Goal: Transaction & Acquisition: Purchase product/service

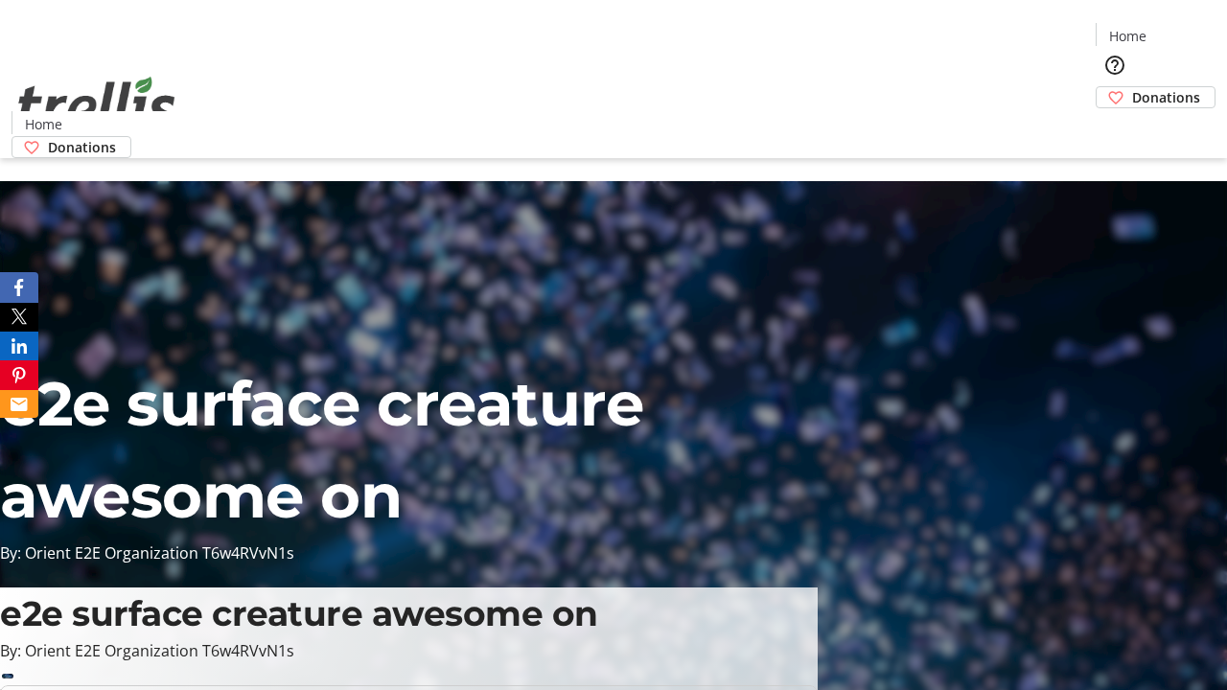
click at [1132, 87] on span "Donations" at bounding box center [1166, 97] width 68 height 20
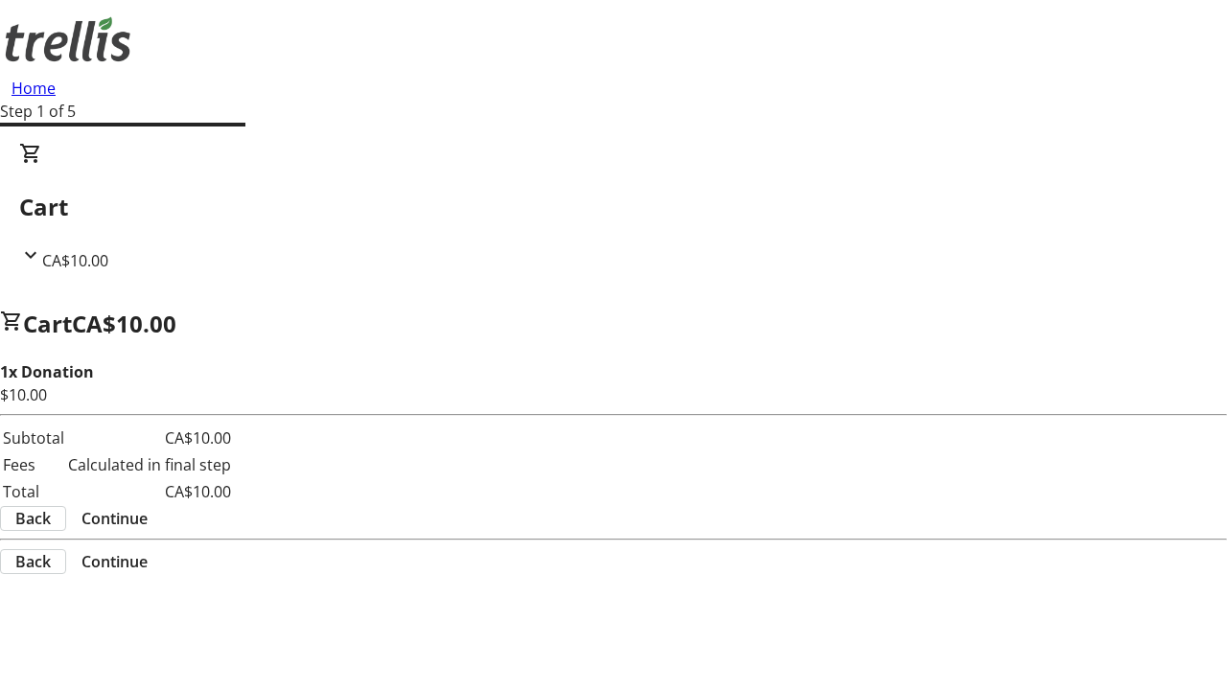
select select "CA"
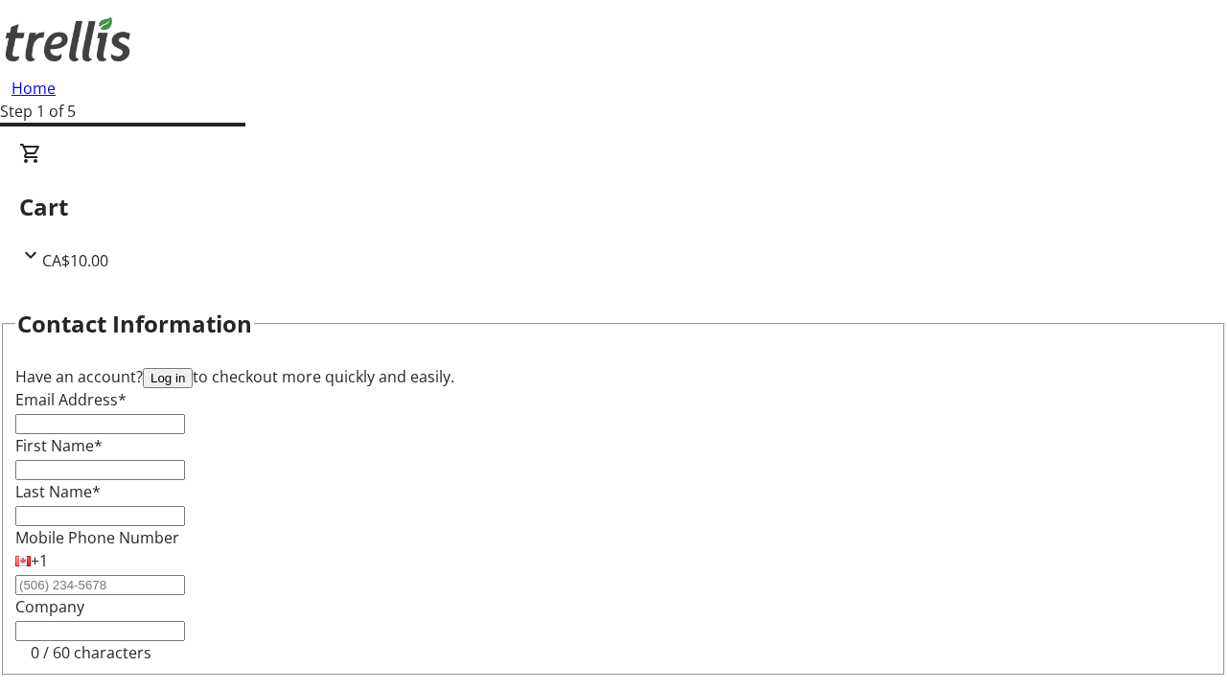
click at [193, 368] on button "Log in" at bounding box center [168, 378] width 50 height 20
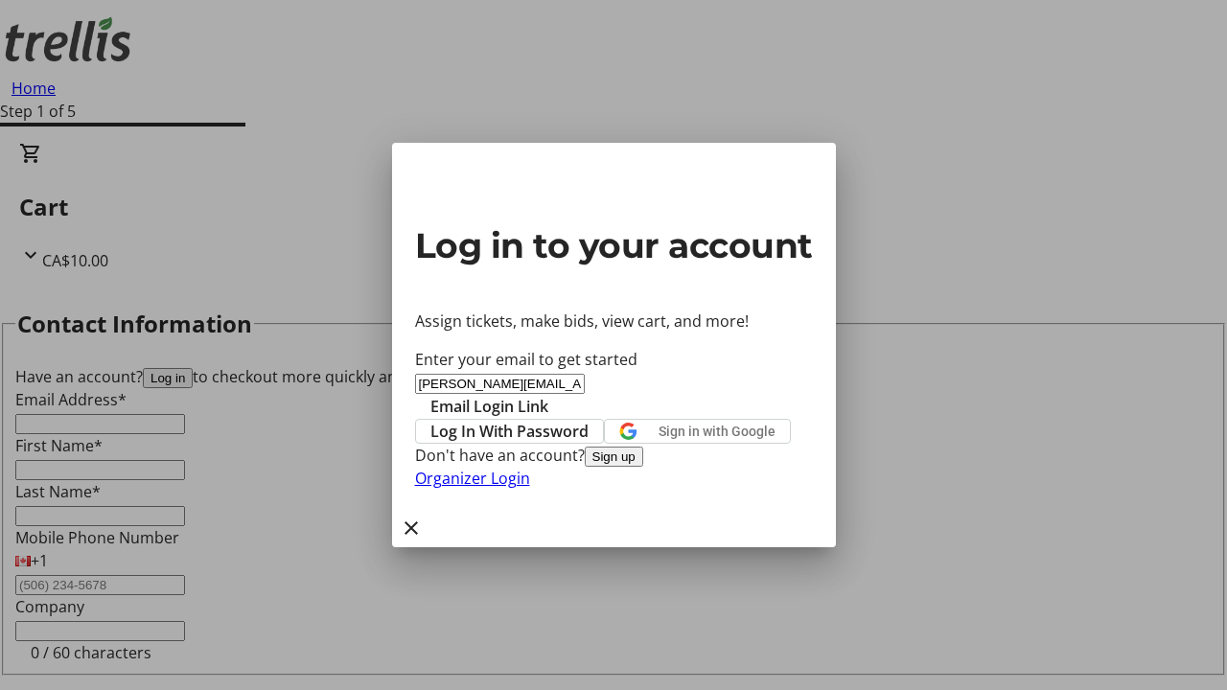
type input "[PERSON_NAME][EMAIL_ADDRESS][DOMAIN_NAME]"
click at [548, 395] on span "Email Login Link" at bounding box center [489, 406] width 118 height 23
